Goal: Check status: Check status

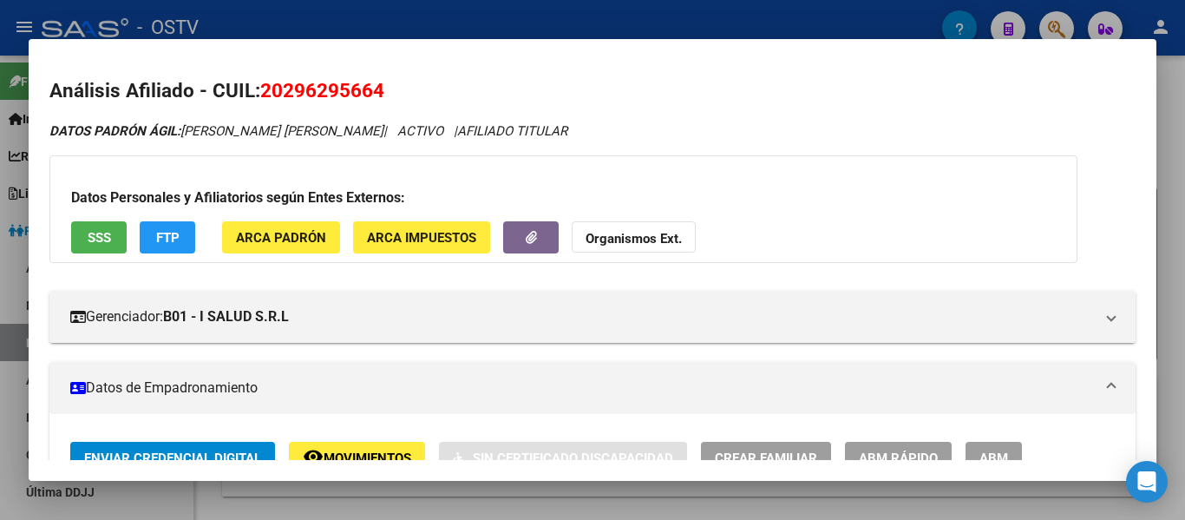
scroll to position [694, 0]
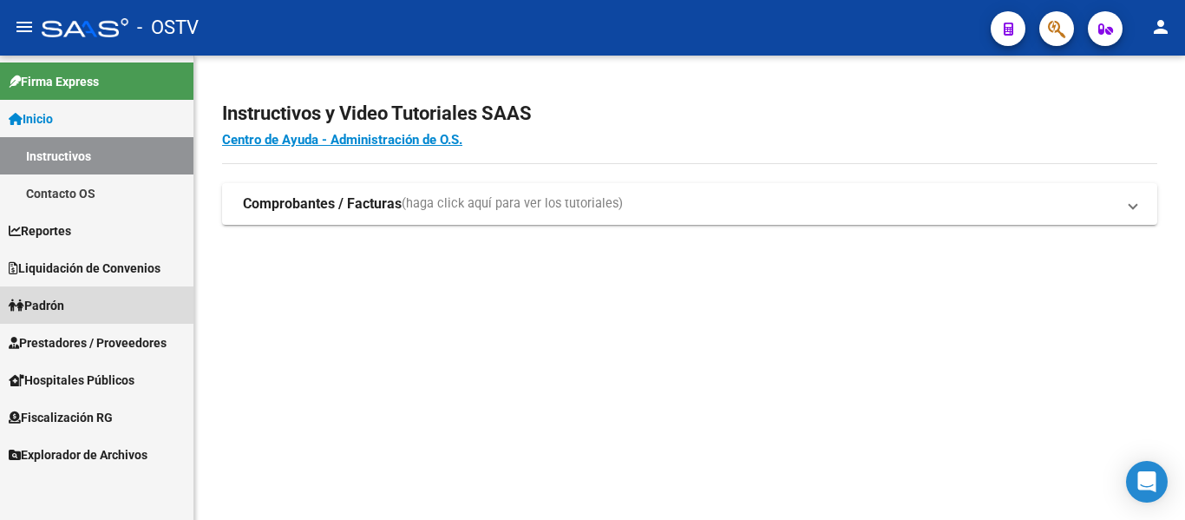
click at [49, 304] on span "Padrón" at bounding box center [37, 305] width 56 height 19
click at [81, 307] on link "Padrón" at bounding box center [96, 304] width 193 height 37
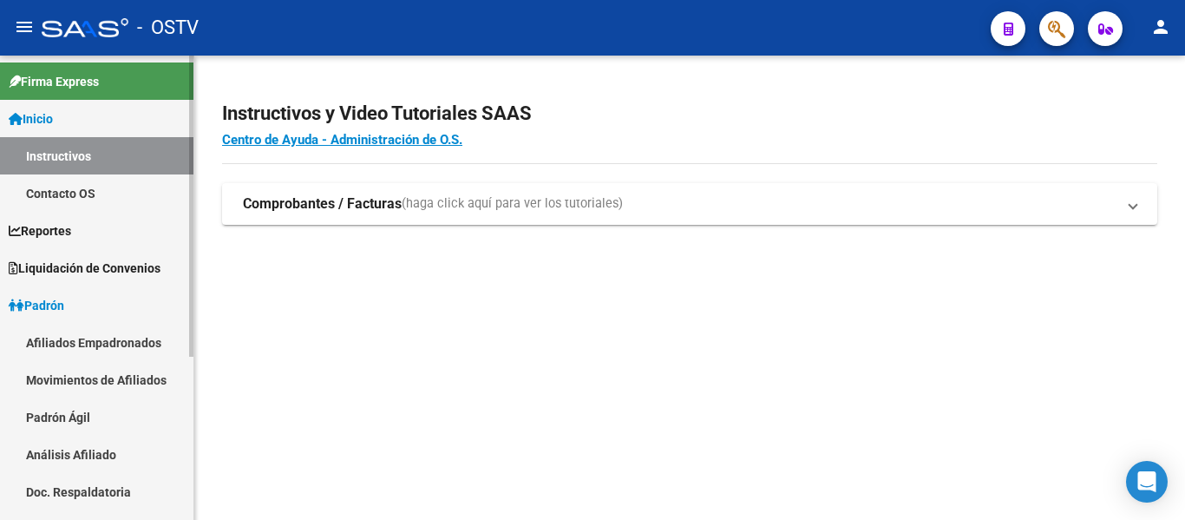
click at [81, 307] on link "Padrón" at bounding box center [96, 304] width 193 height 37
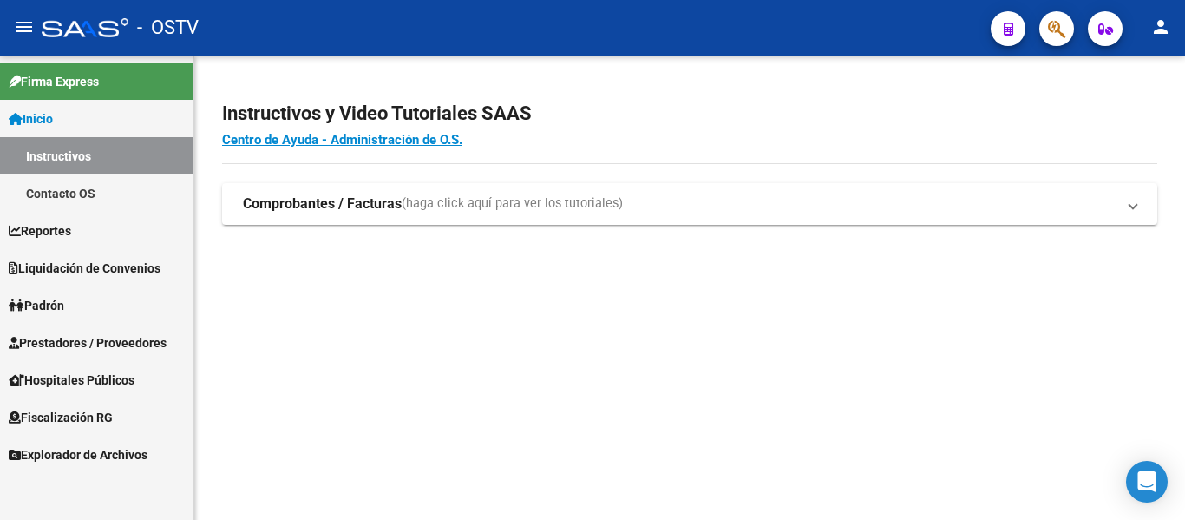
click at [64, 305] on span "Padrón" at bounding box center [37, 305] width 56 height 19
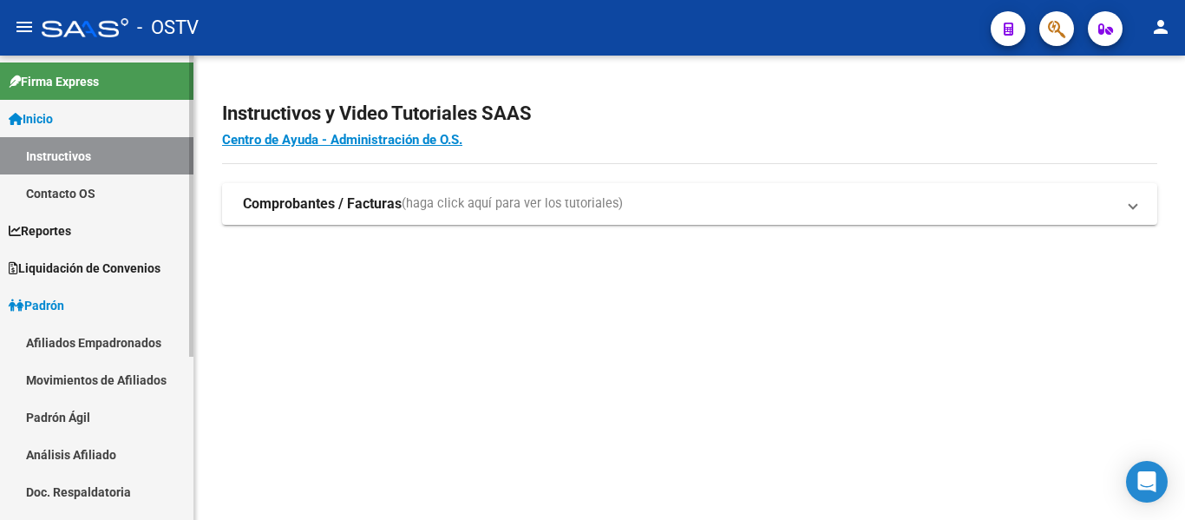
click at [63, 423] on link "Padrón Ágil" at bounding box center [96, 416] width 193 height 37
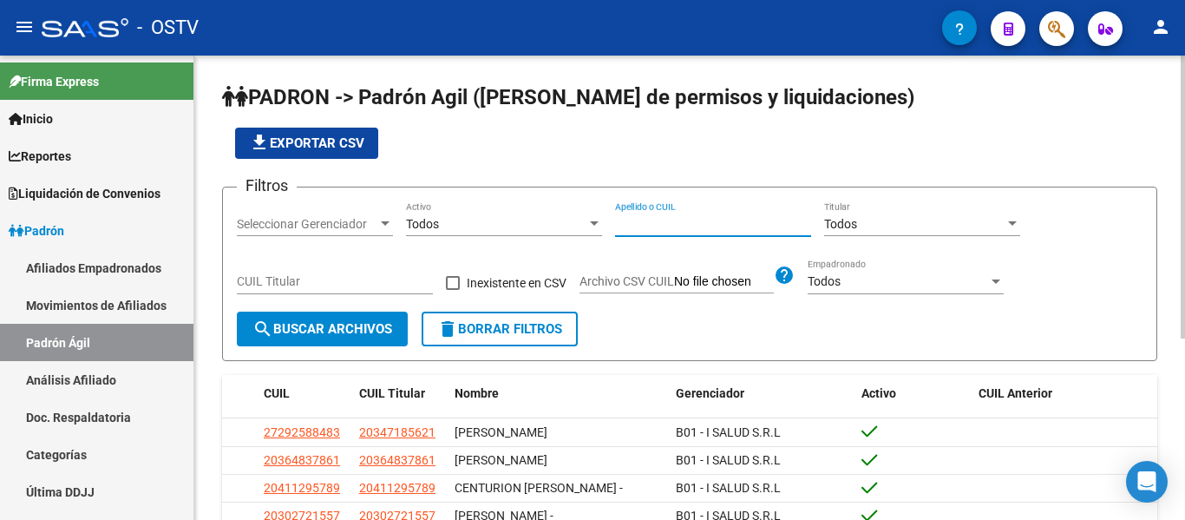
click at [680, 226] on input "Apellido o CUIL" at bounding box center [713, 224] width 196 height 15
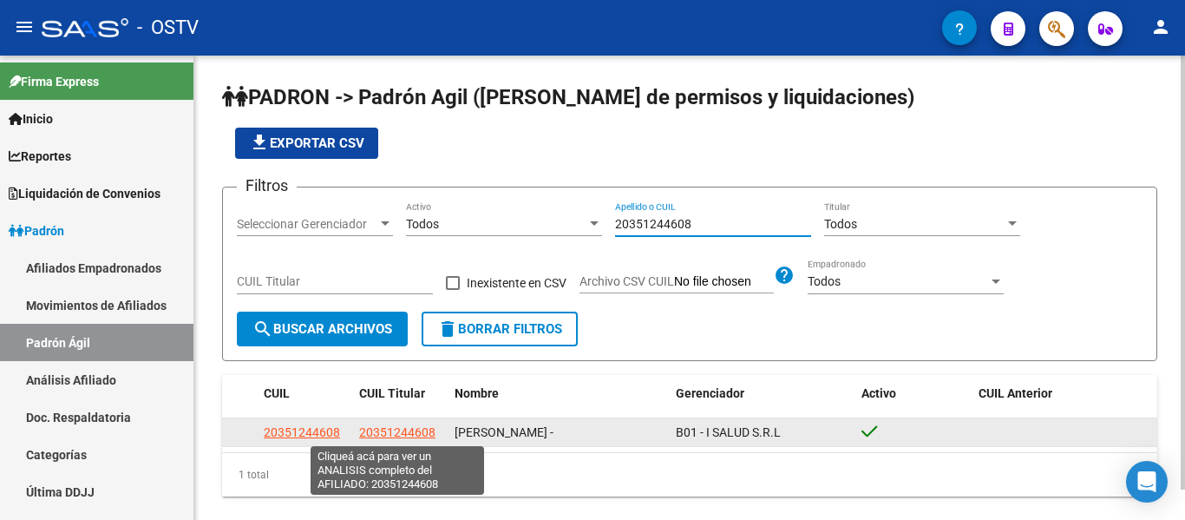
type input "20351244608"
click at [417, 436] on span "20351244608" at bounding box center [397, 432] width 76 height 14
type textarea "20351244608"
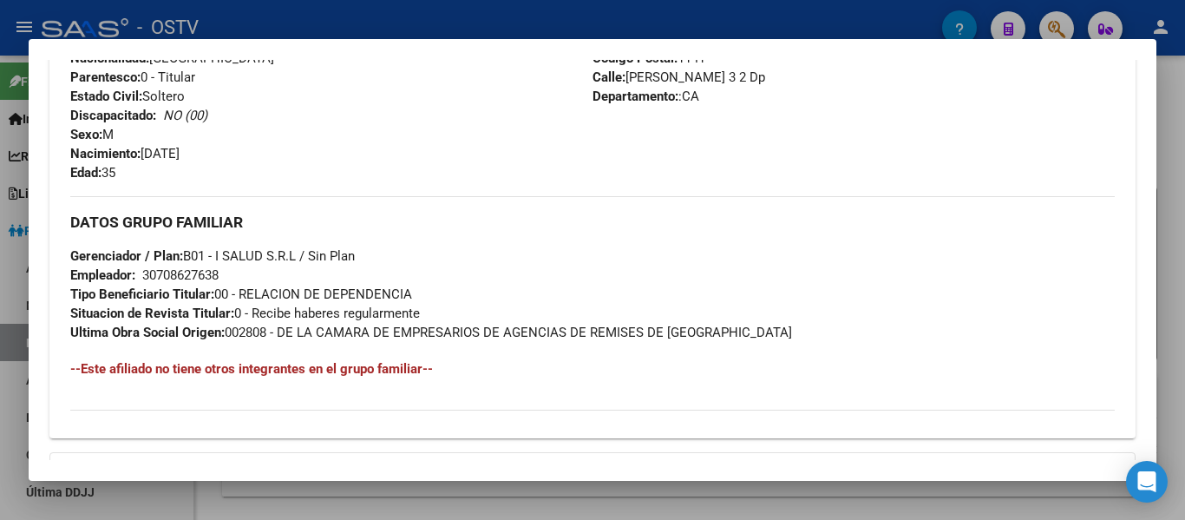
scroll to position [781, 0]
